Goal: Communication & Community: Ask a question

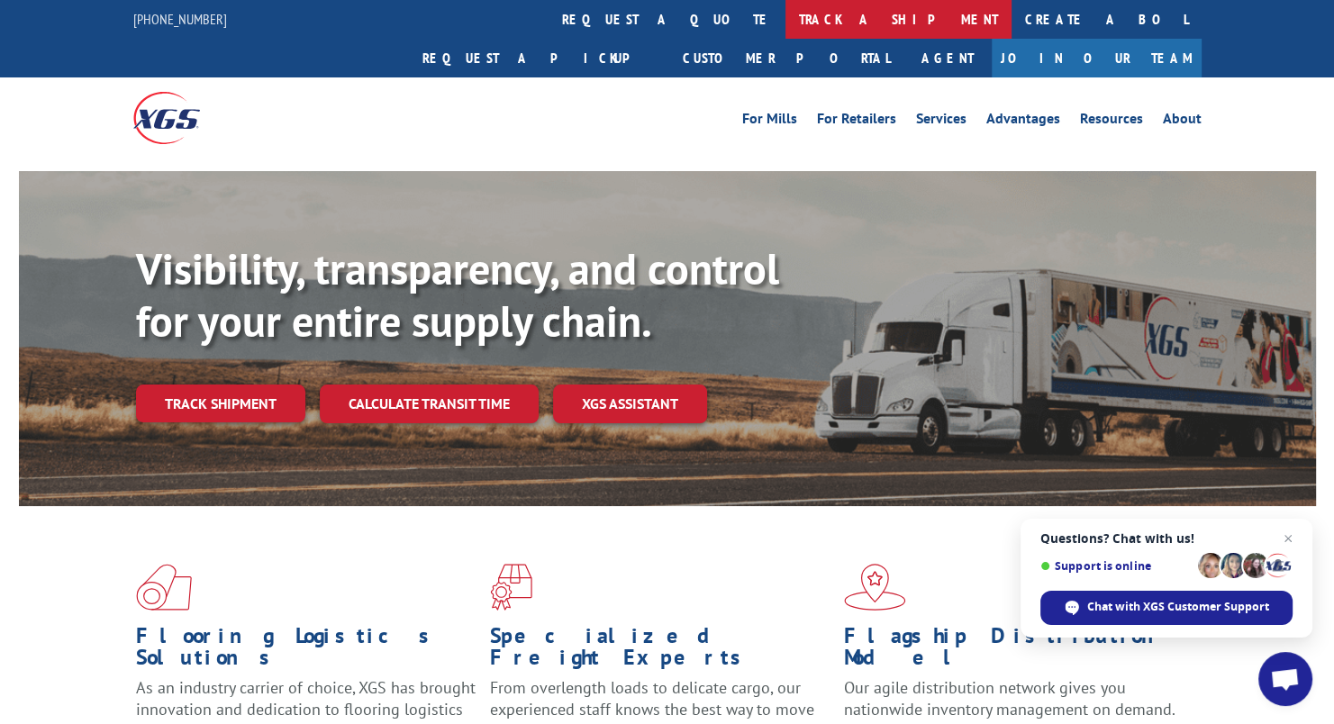
click at [786, 16] on link "track a shipment" at bounding box center [899, 19] width 226 height 39
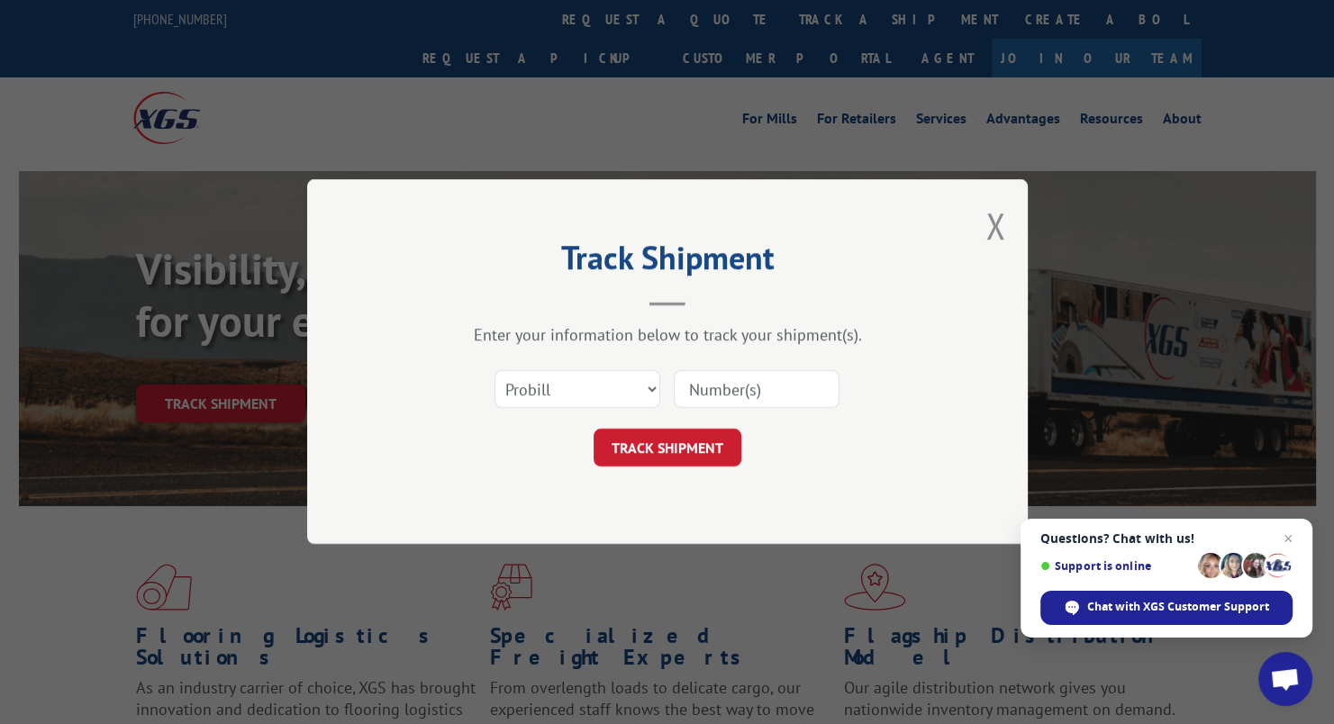
click at [692, 387] on input at bounding box center [757, 390] width 166 height 38
click at [649, 391] on select "Select category... Probill BOL PO" at bounding box center [578, 390] width 166 height 38
click at [650, 388] on select "Select category... Probill BOL PO" at bounding box center [578, 390] width 166 height 38
click at [692, 385] on input at bounding box center [757, 390] width 166 height 38
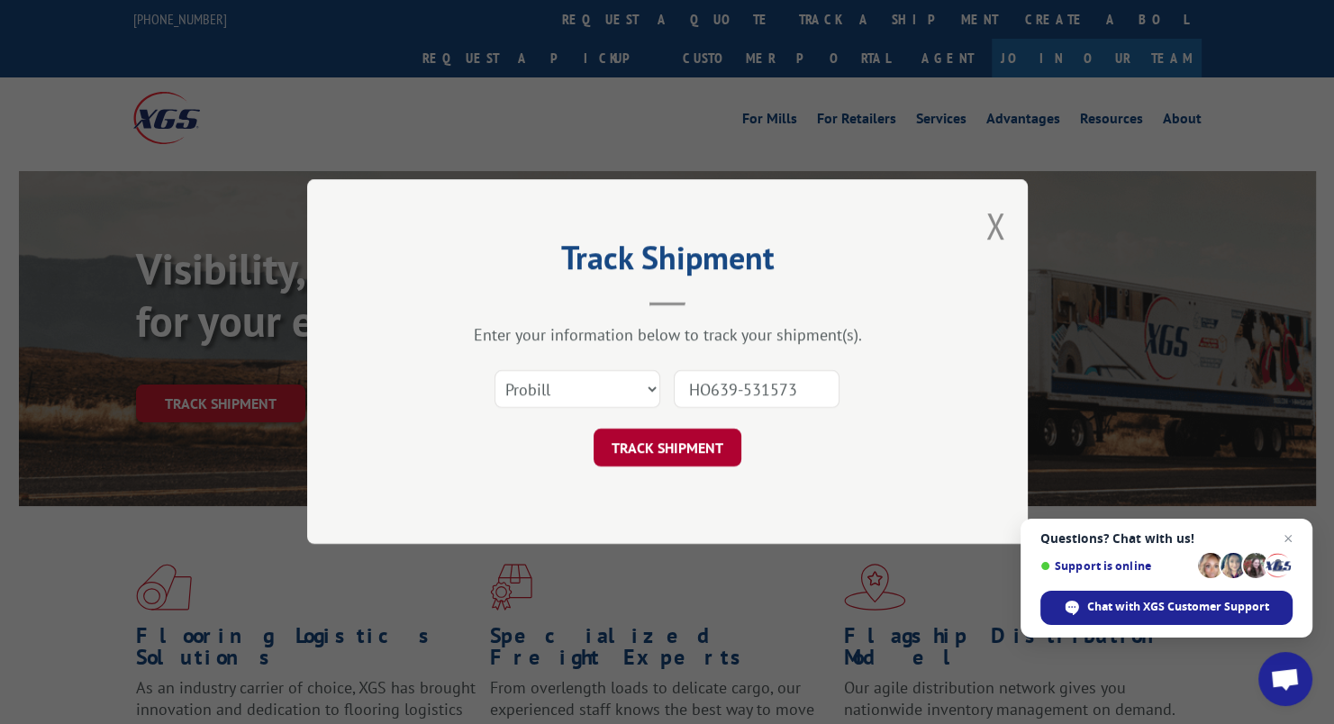
type input "HO639-531573"
click at [700, 450] on button "TRACK SHIPMENT" at bounding box center [668, 449] width 148 height 38
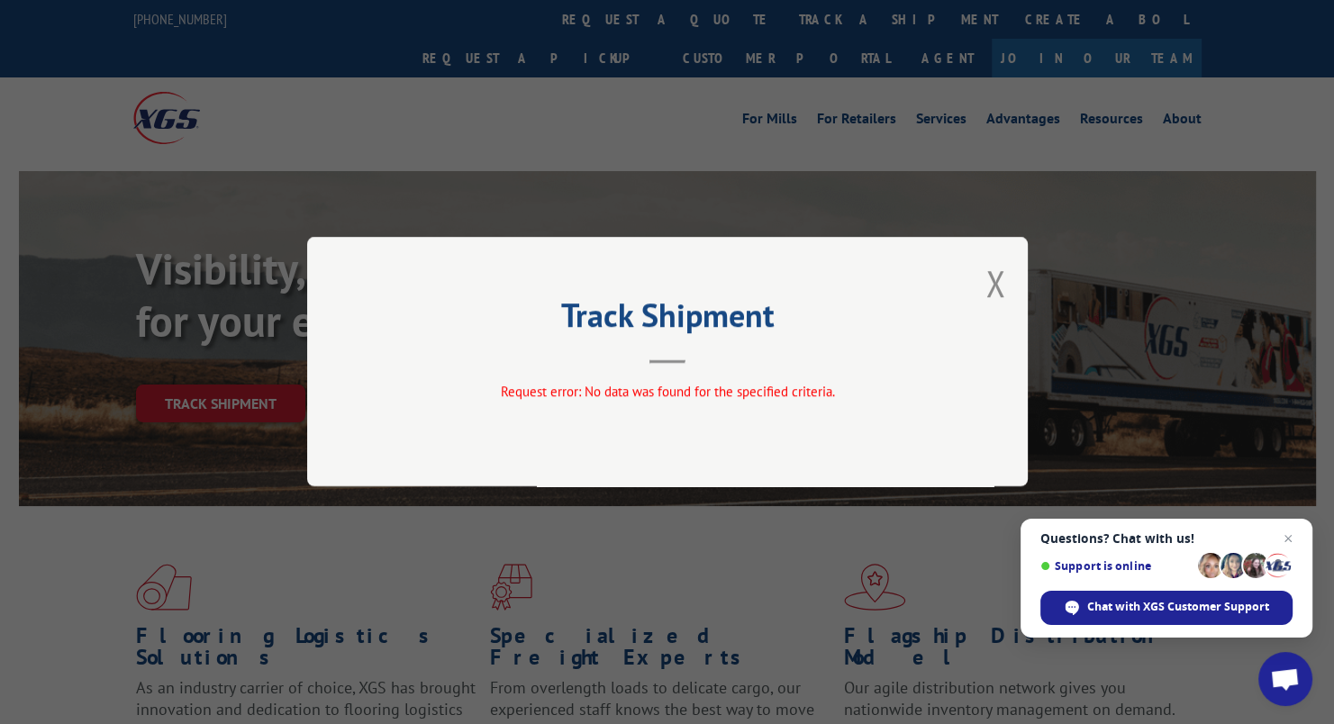
click at [1014, 286] on div "Track Shipment Request error: No data was found for the specified criteria." at bounding box center [667, 362] width 721 height 250
click at [991, 277] on button "Close modal" at bounding box center [995, 283] width 20 height 48
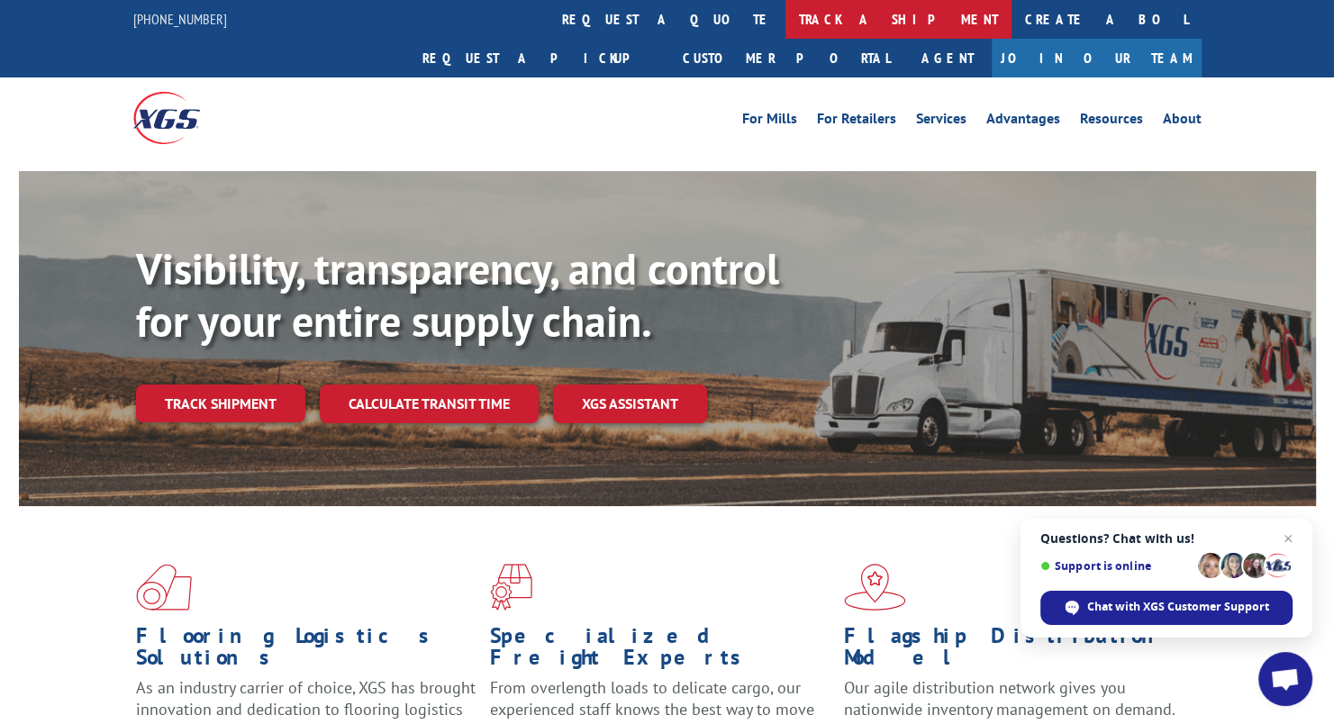
click at [786, 18] on link "track a shipment" at bounding box center [899, 19] width 226 height 39
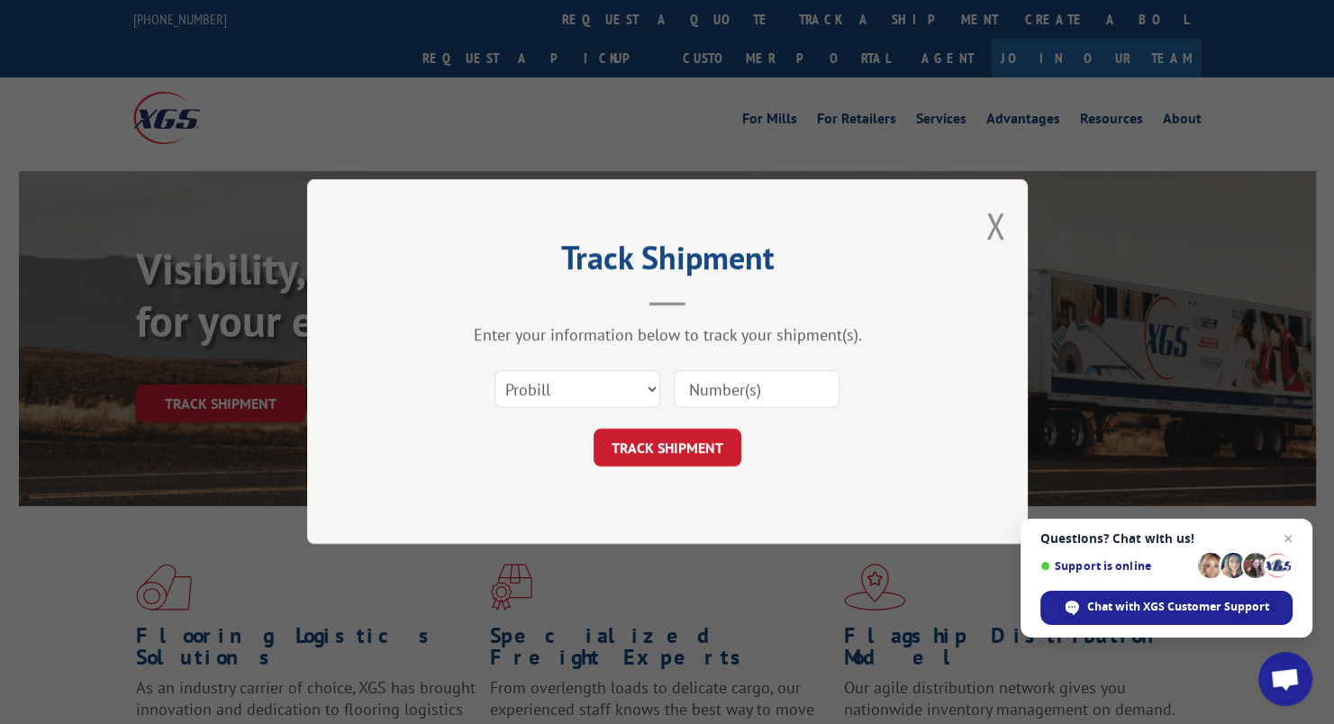
click at [685, 379] on input at bounding box center [757, 390] width 166 height 38
type input "639-531573"
click at [685, 447] on button "TRACK SHIPMENT" at bounding box center [668, 449] width 148 height 38
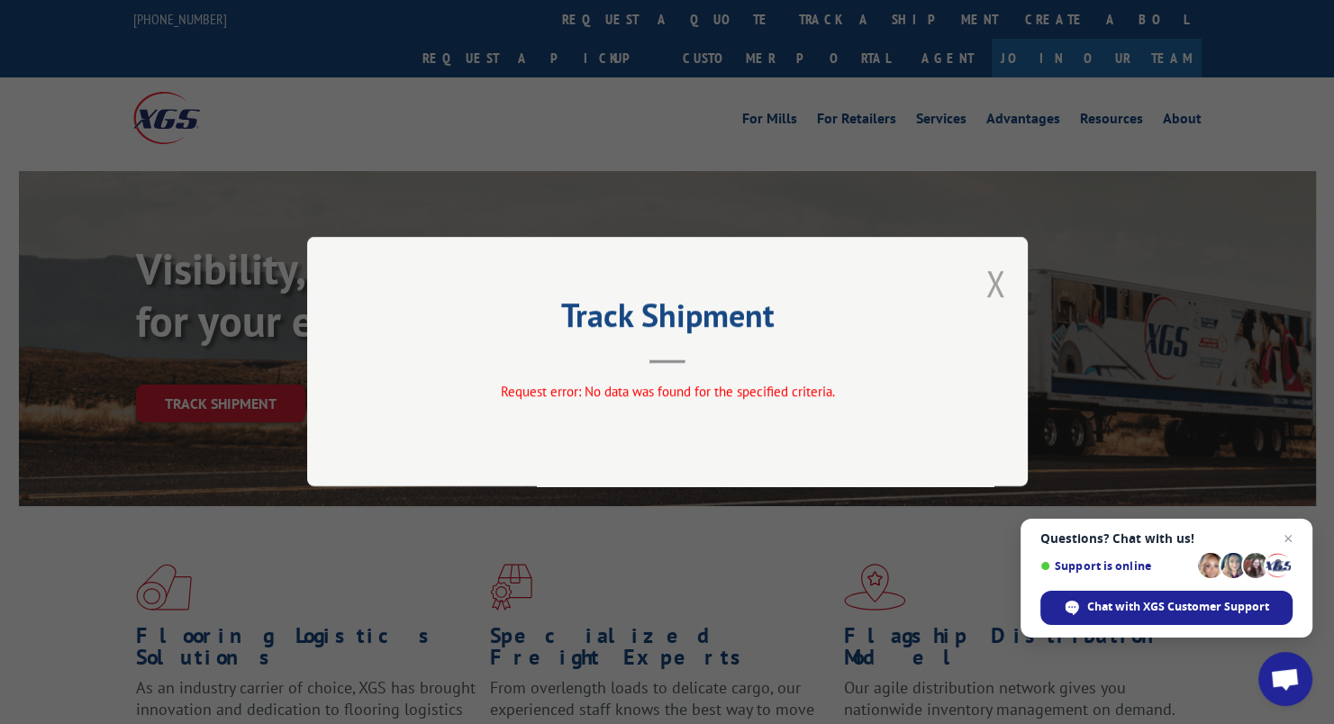
click at [996, 285] on button "Close modal" at bounding box center [995, 283] width 20 height 48
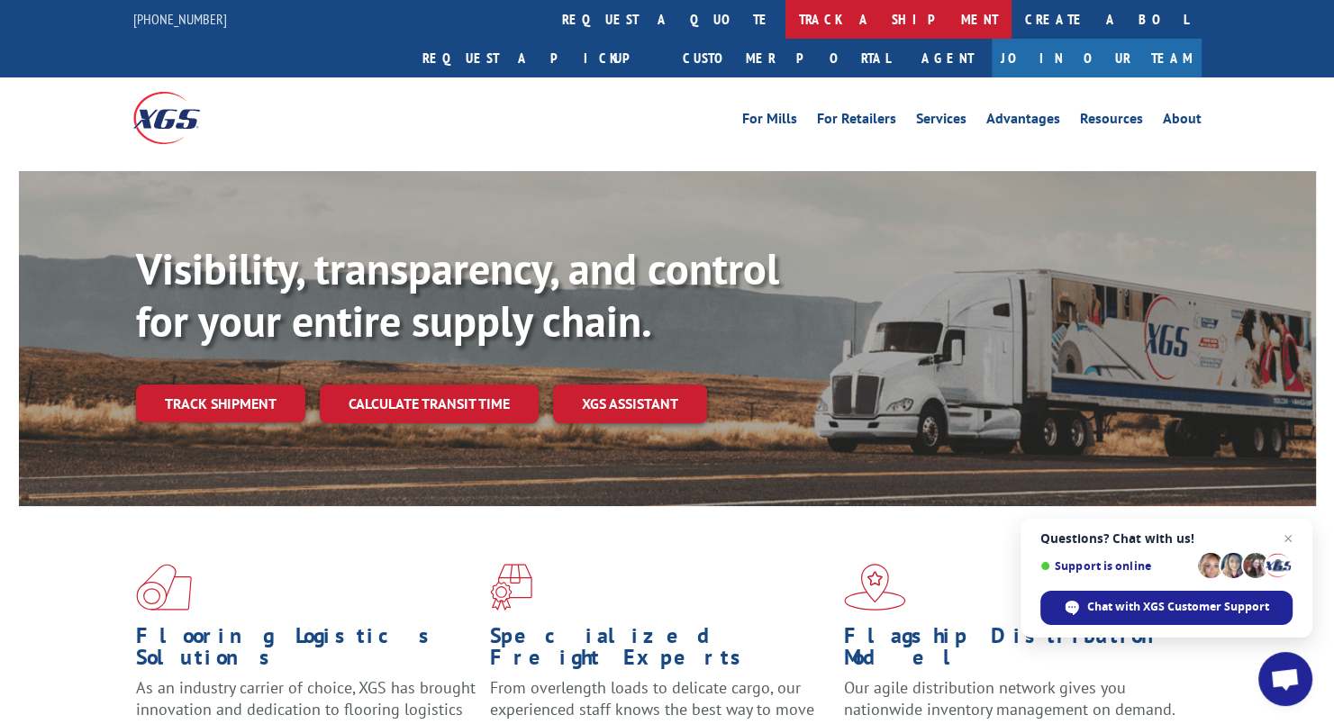
click at [786, 15] on link "track a shipment" at bounding box center [899, 19] width 226 height 39
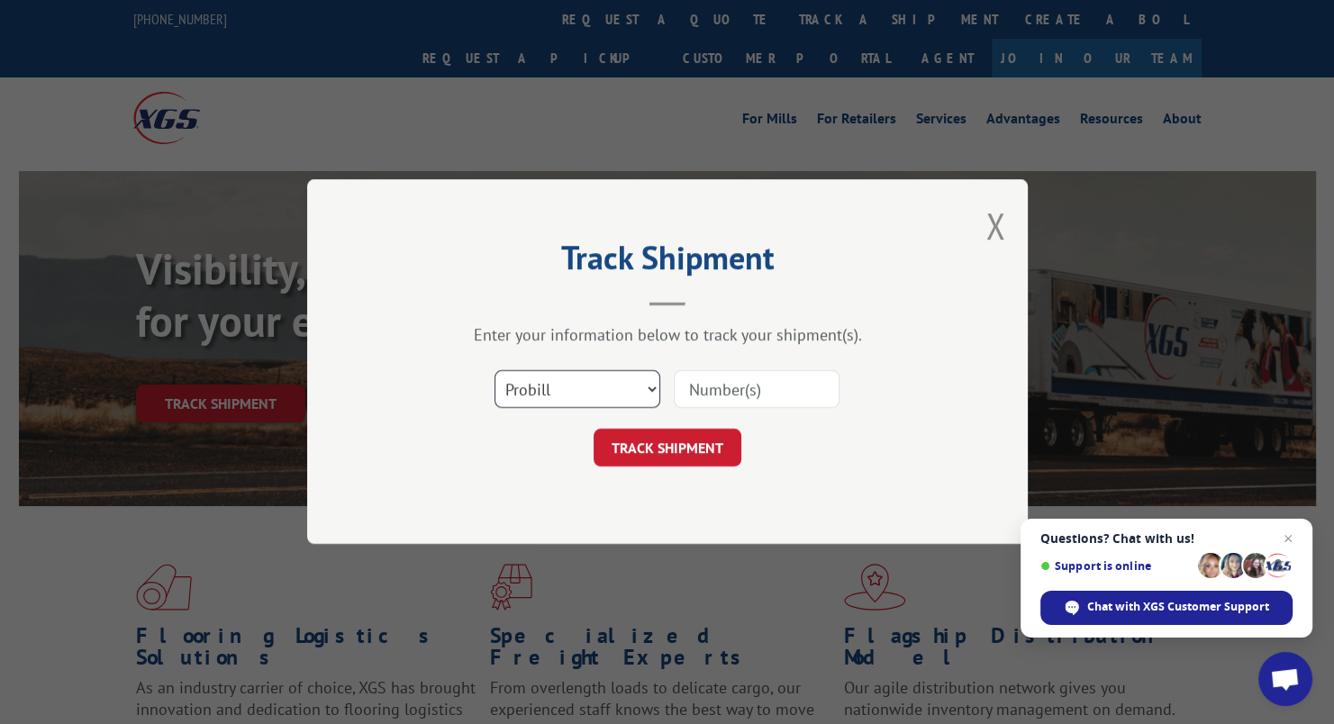
click at [649, 387] on select "Select category... Probill BOL PO" at bounding box center [578, 390] width 166 height 38
click at [710, 386] on input at bounding box center [757, 390] width 166 height 38
type input "639531573"
click at [665, 445] on button "TRACK SHIPMENT" at bounding box center [668, 449] width 148 height 38
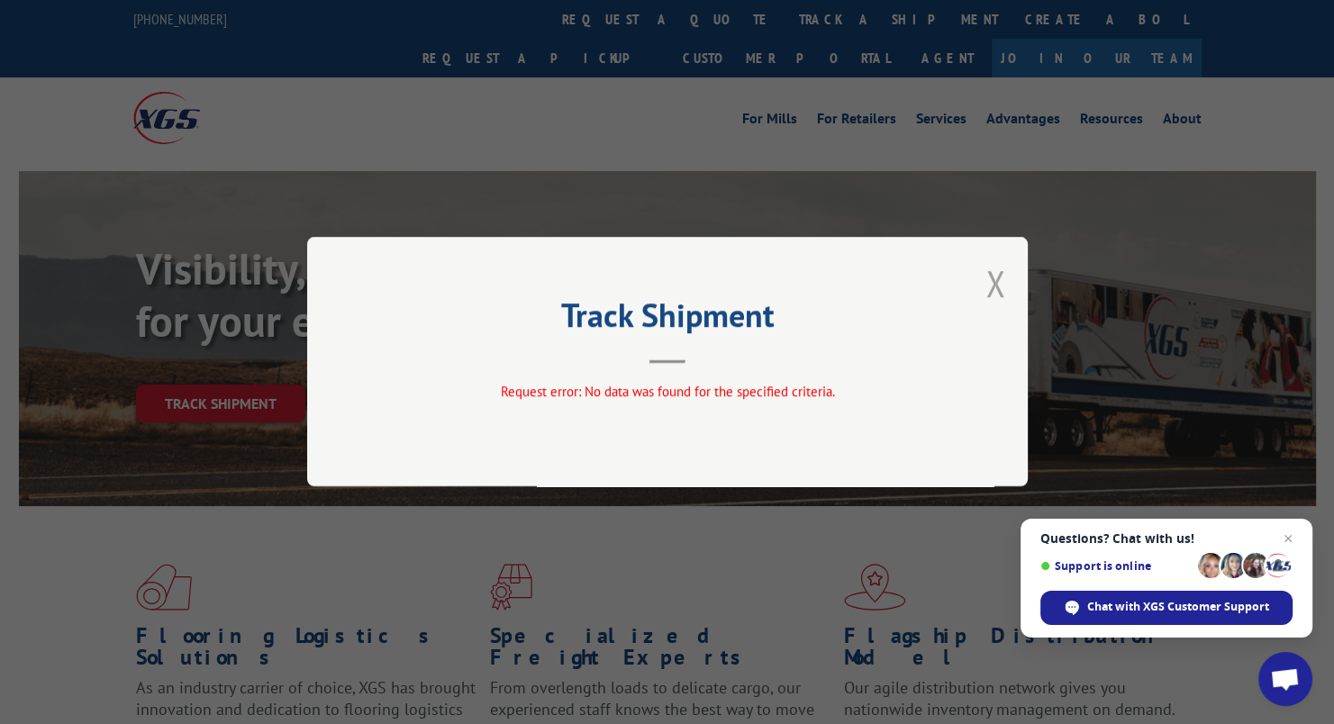
click at [996, 284] on button "Close modal" at bounding box center [995, 283] width 20 height 48
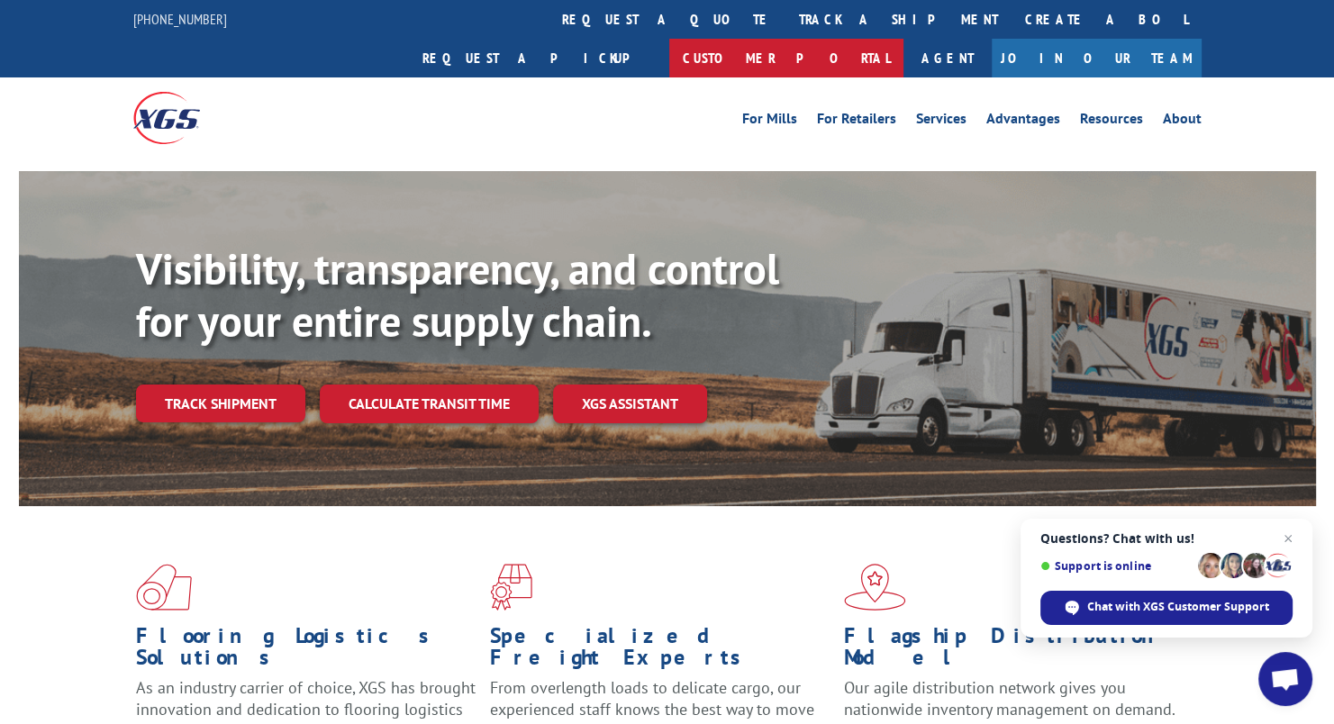
click at [904, 39] on link "Customer Portal" at bounding box center [786, 58] width 234 height 39
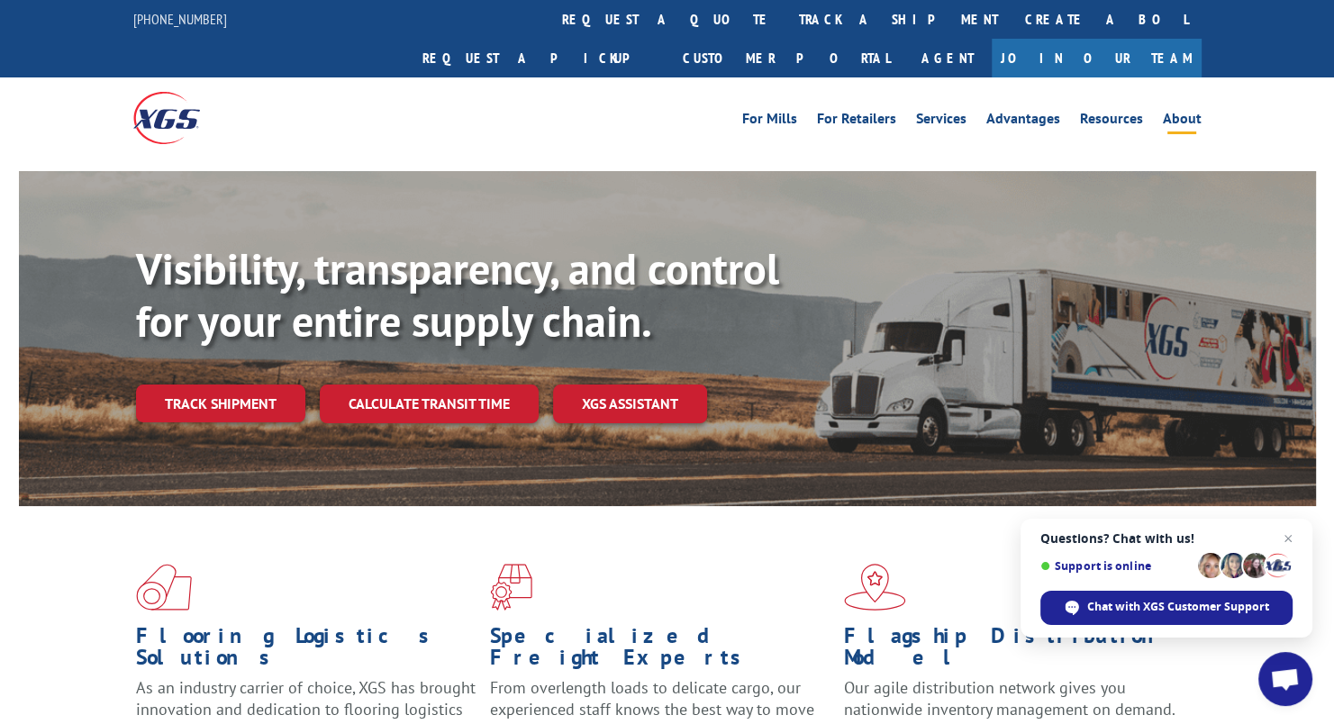
click at [1176, 112] on link "About" at bounding box center [1182, 122] width 39 height 20
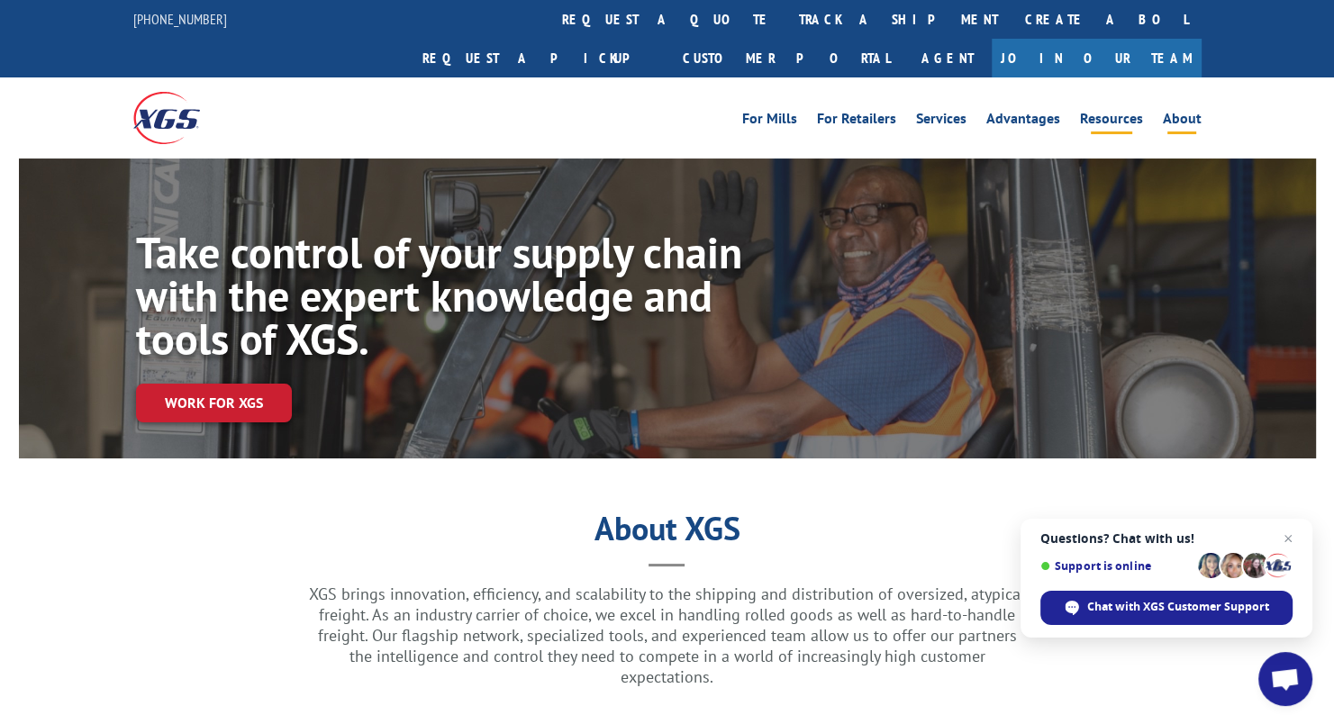
click at [1110, 112] on link "Resources" at bounding box center [1111, 122] width 63 height 20
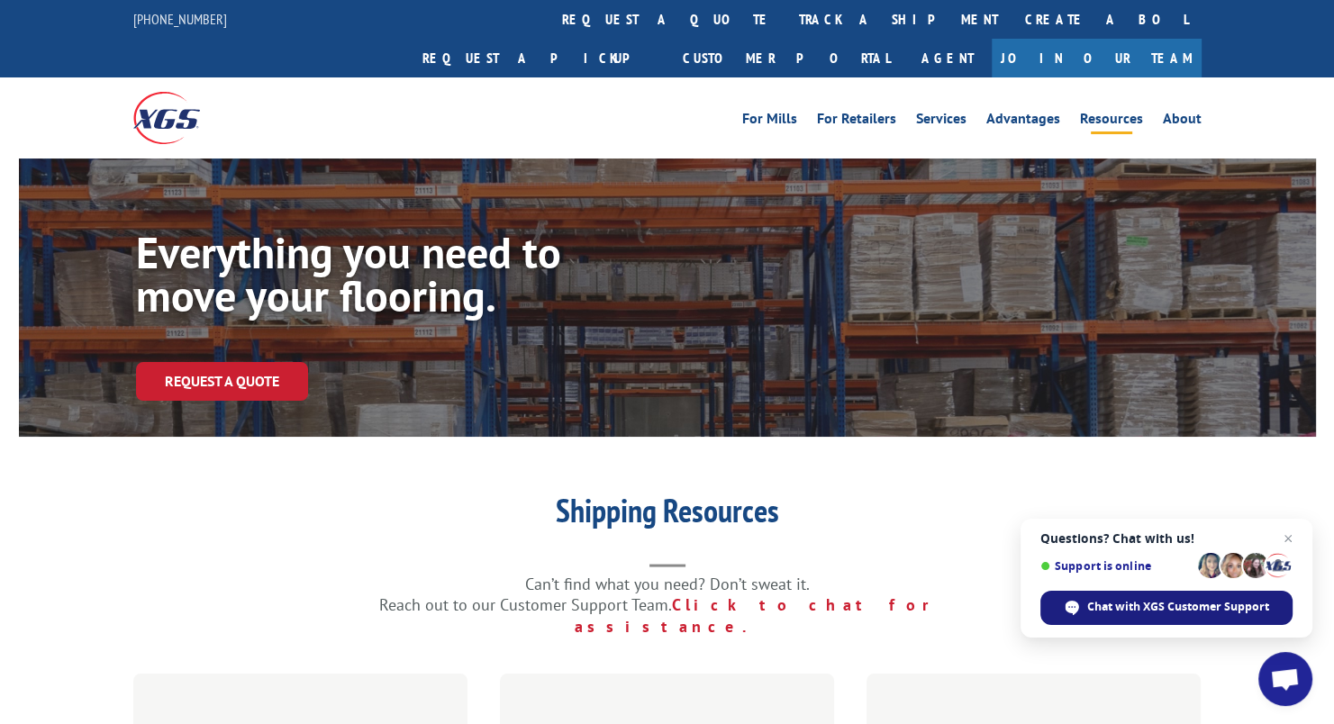
click at [1092, 602] on span "Chat with XGS Customer Support" at bounding box center [1178, 607] width 182 height 16
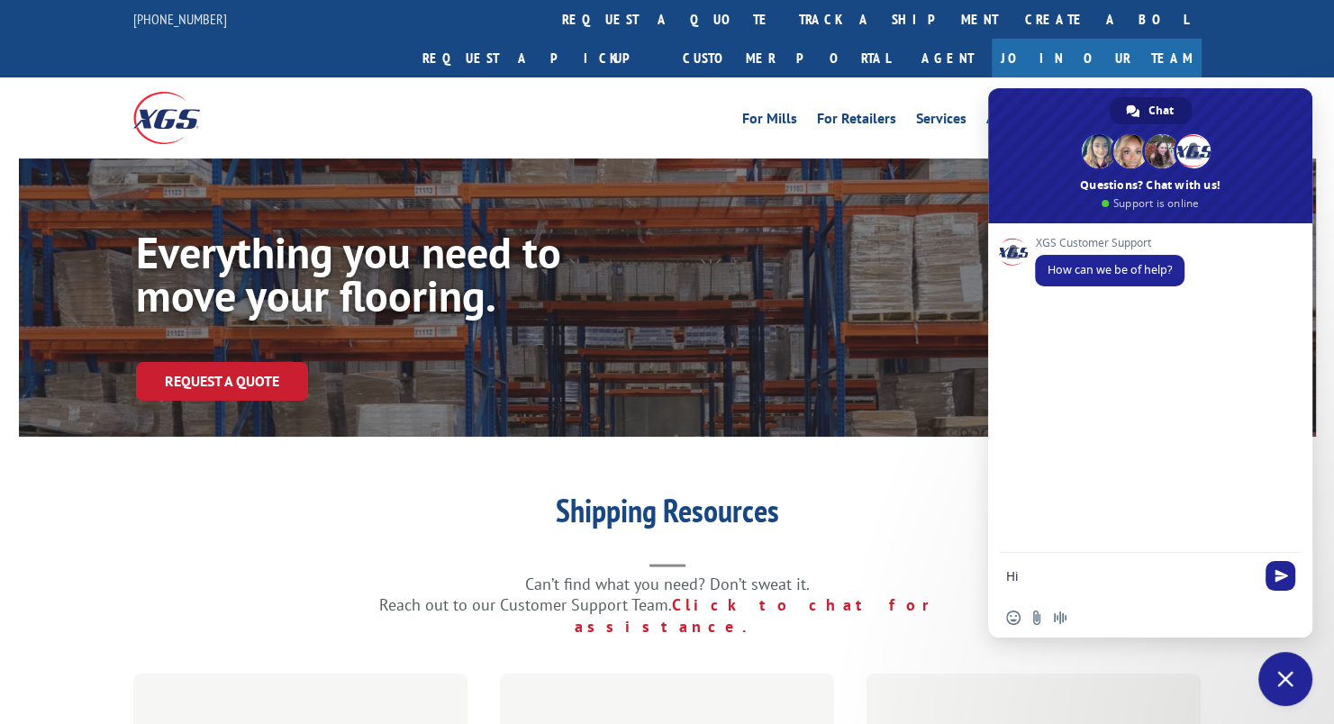
type textarea "Hi,"
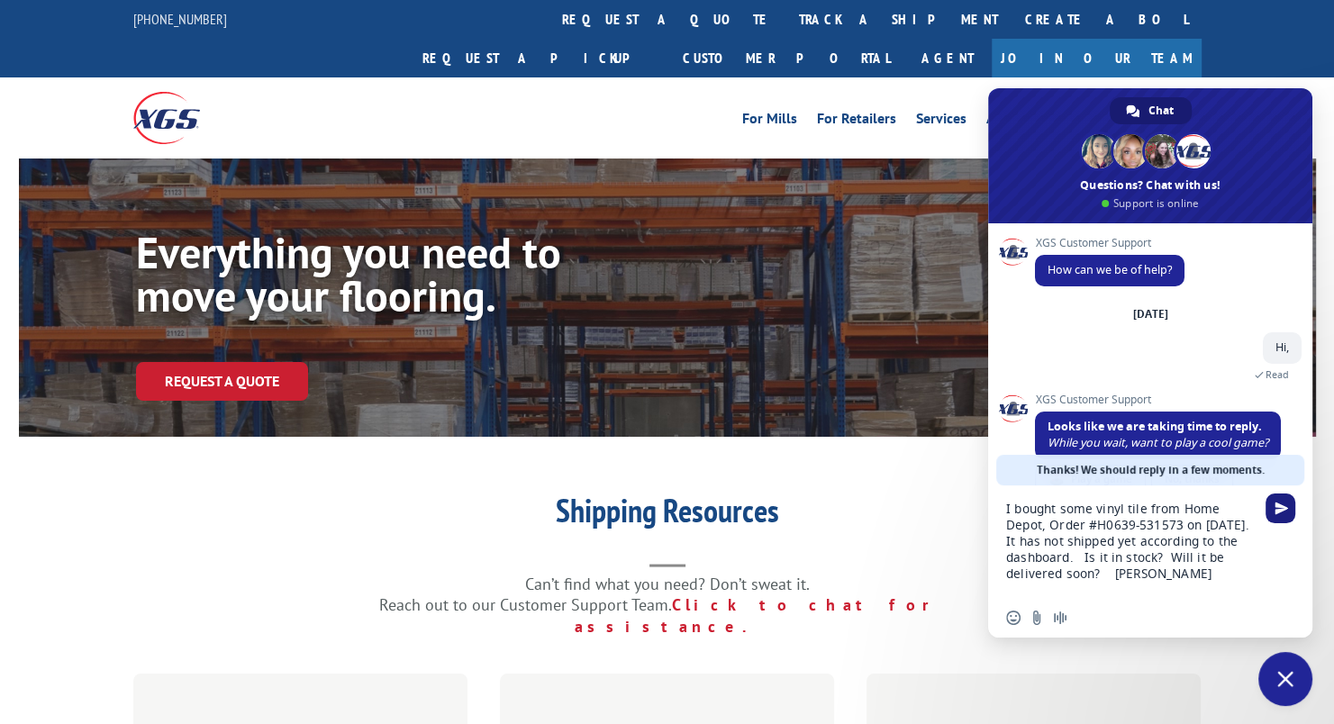
type textarea "I bought some vinyl tile from Home Depot, Order #H0639-531573 on [DATE]. It has…"
click at [1275, 505] on span "Send" at bounding box center [1282, 509] width 14 height 14
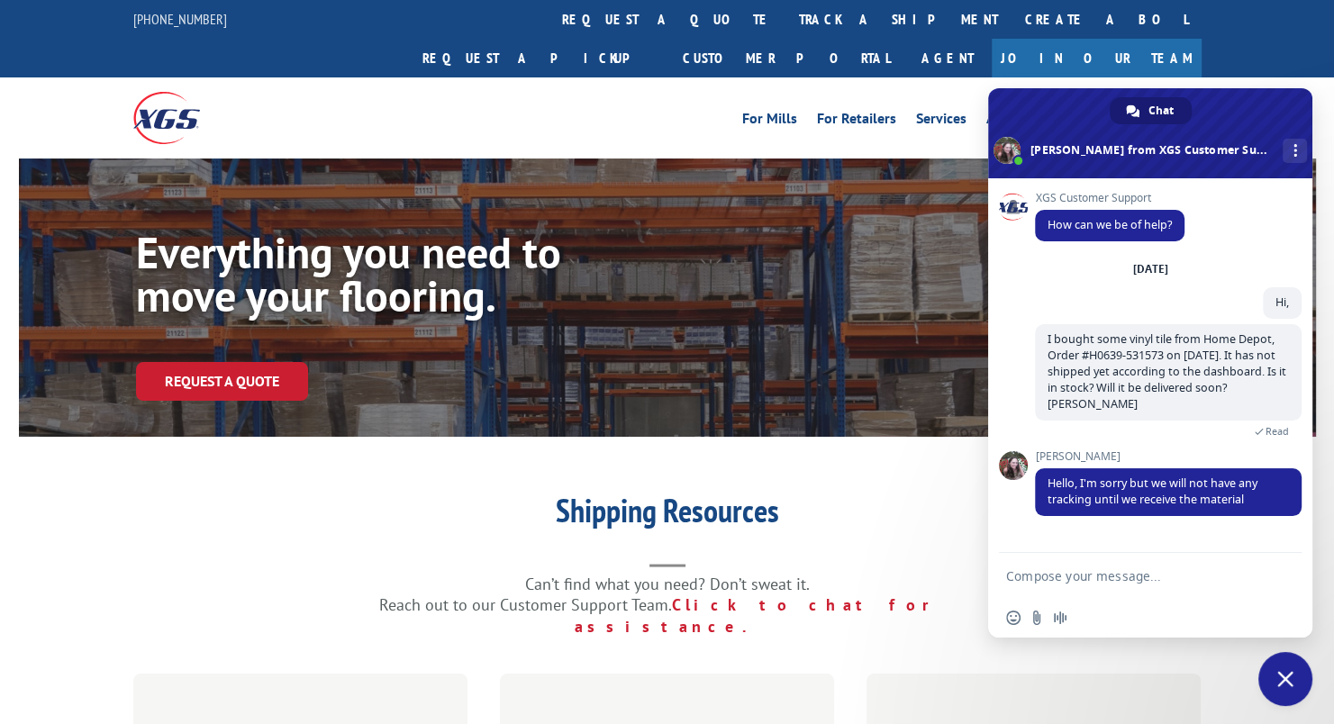
click at [1024, 571] on textarea "Compose your message..." at bounding box center [1130, 576] width 249 height 16
type textarea "So the manufacturer has not sent it to you yet. You are the delivery person. OK"
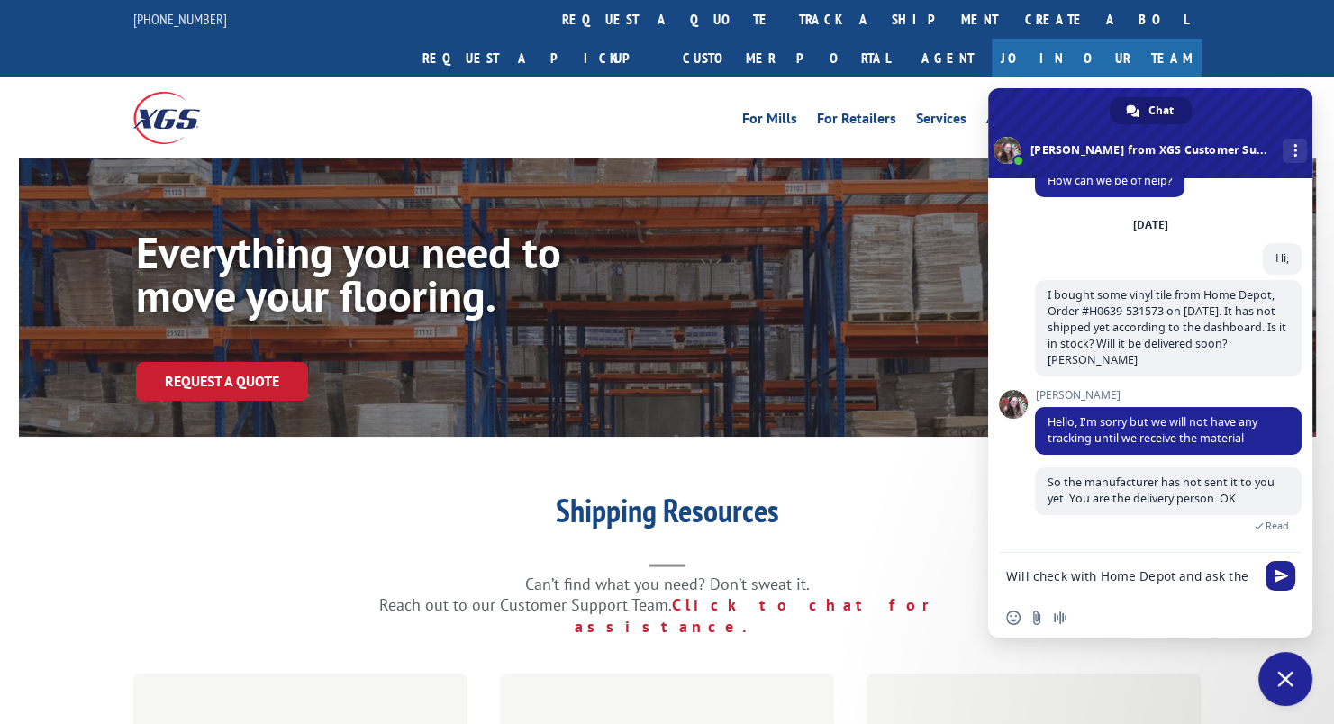
scroll to position [54, 0]
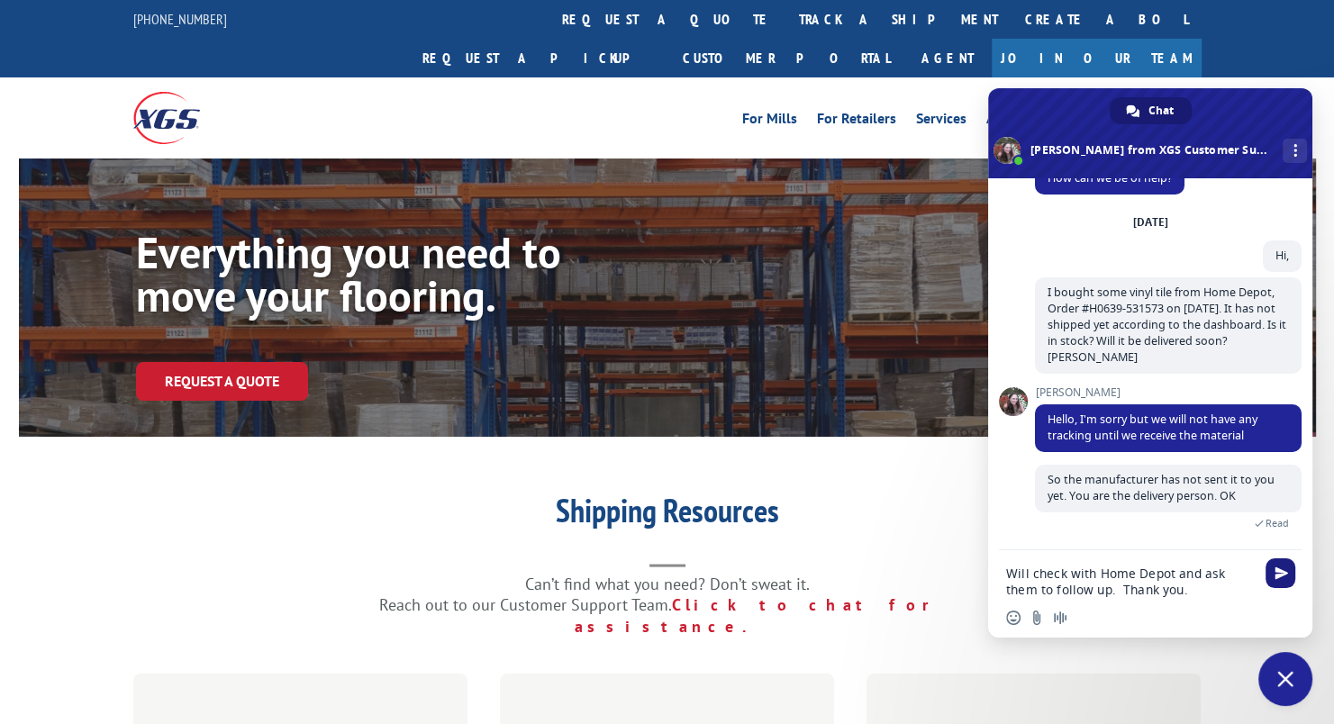
type textarea "Will check with Home Depot and ask them to follow up. Thank you."
click at [1277, 575] on span "Send" at bounding box center [1282, 574] width 14 height 14
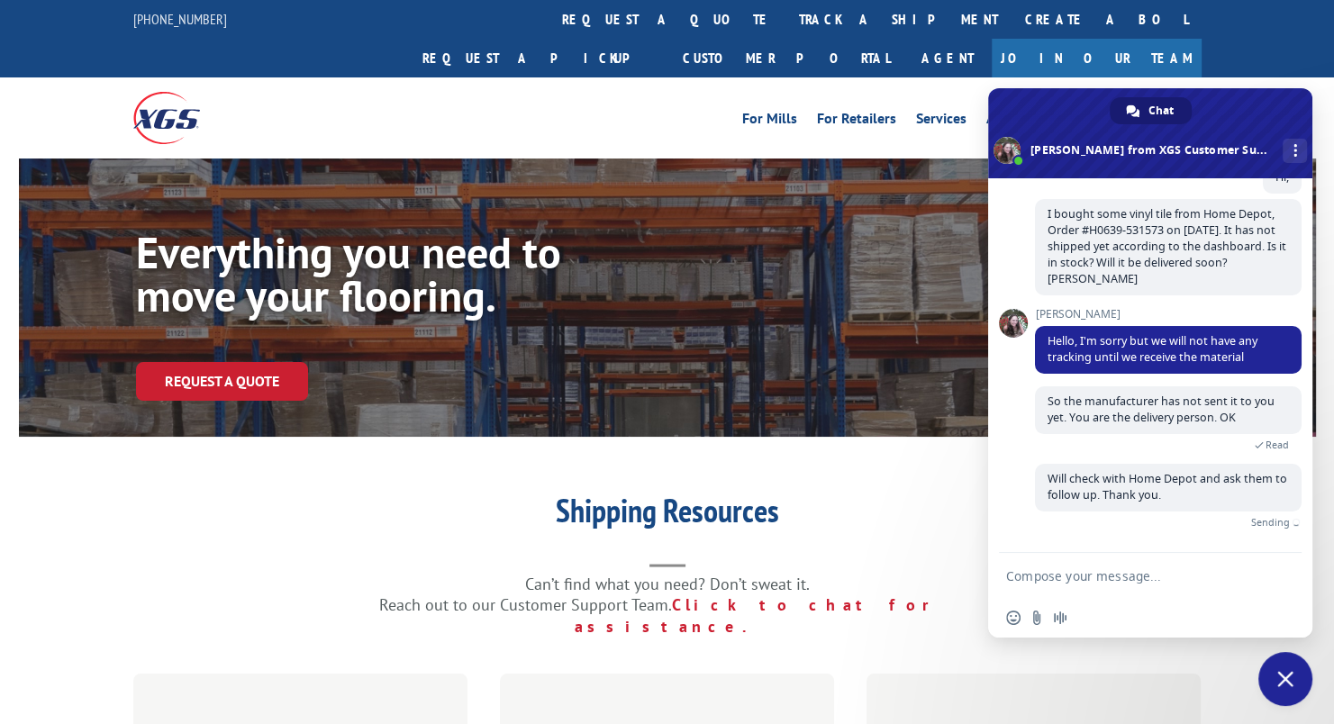
scroll to position [106, 0]
